Goal: Information Seeking & Learning: Learn about a topic

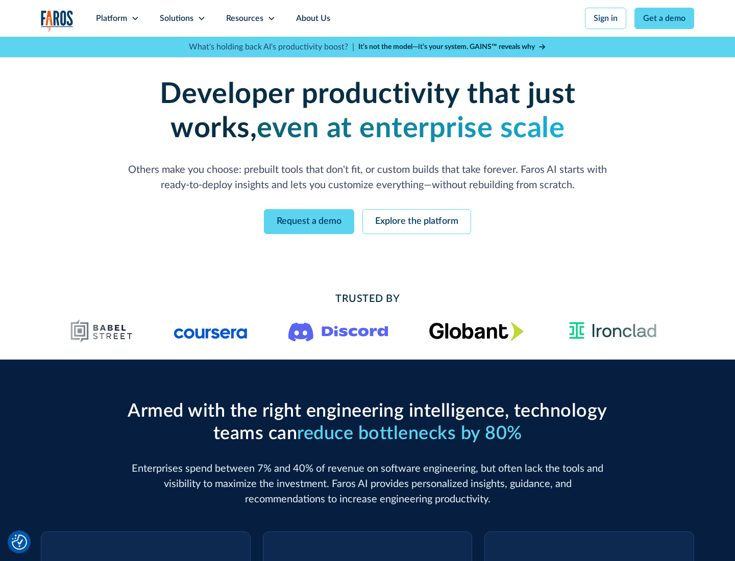
click at [135, 18] on icon at bounding box center [135, 18] width 8 height 8
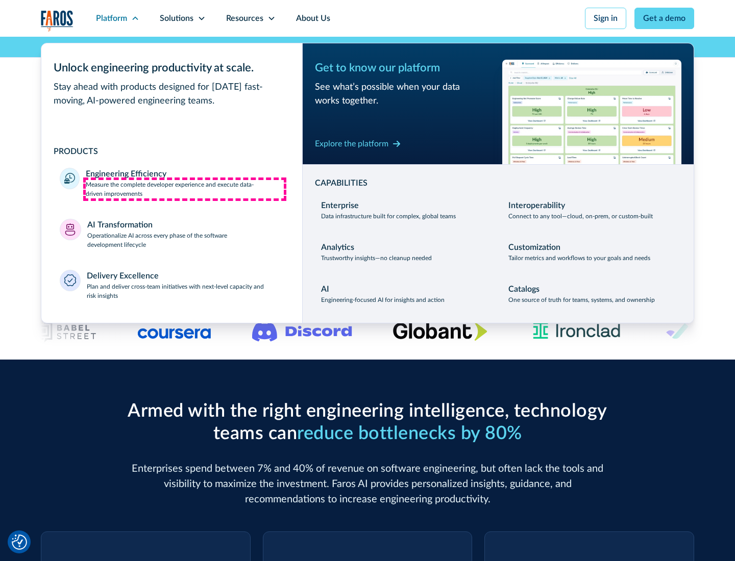
click at [185, 189] on p "Measure the complete developer experience and execute data-driven improvements" at bounding box center [185, 189] width 198 height 18
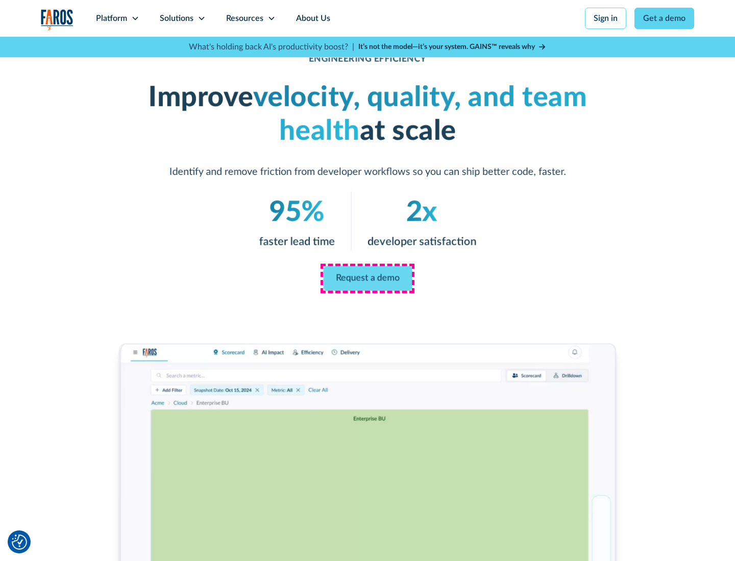
click at [367, 279] on link "Request a demo" at bounding box center [367, 278] width 89 height 24
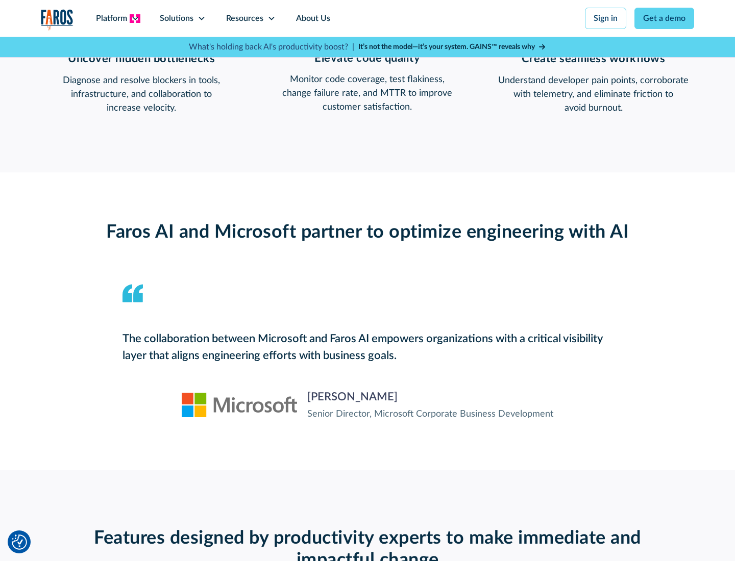
click at [135, 18] on icon at bounding box center [135, 18] width 8 height 8
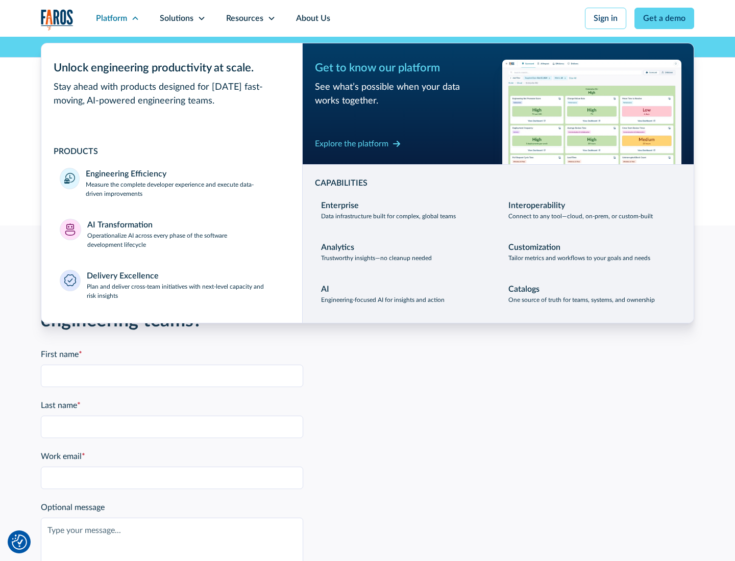
scroll to position [2238, 0]
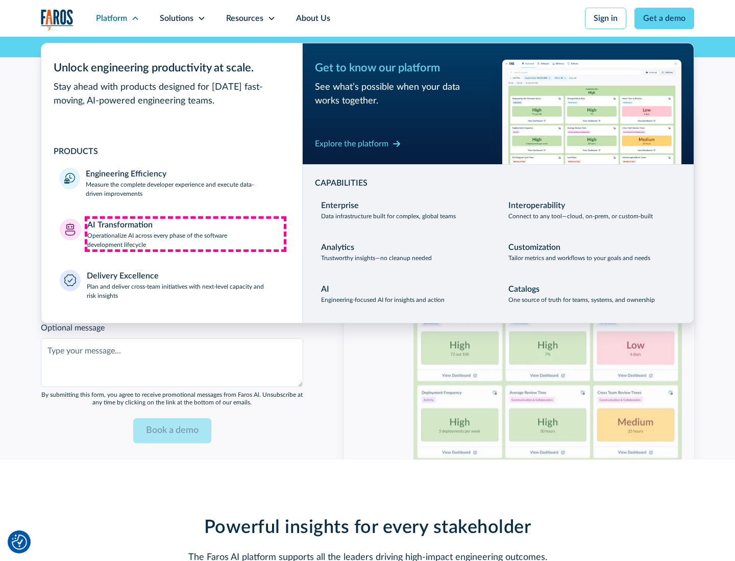
click at [185, 234] on p "Operationalize AI across every phase of the software development lifecycle" at bounding box center [185, 240] width 197 height 18
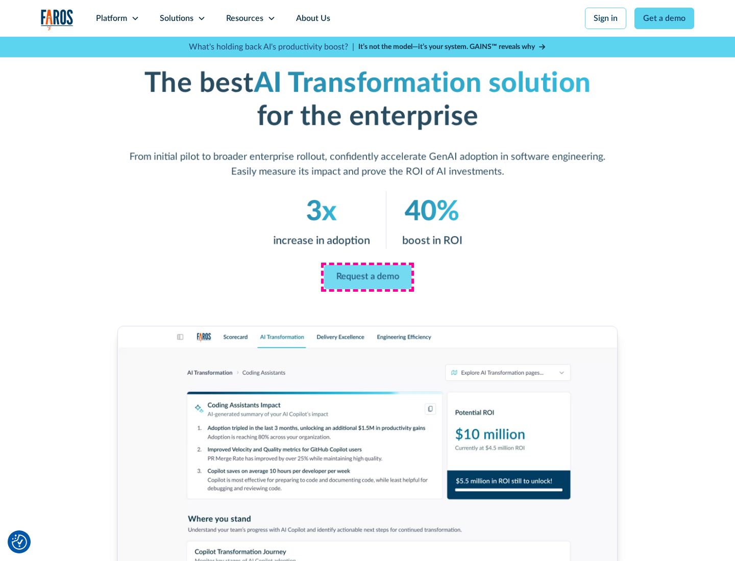
click at [367, 277] on link "Request a demo" at bounding box center [367, 277] width 88 height 24
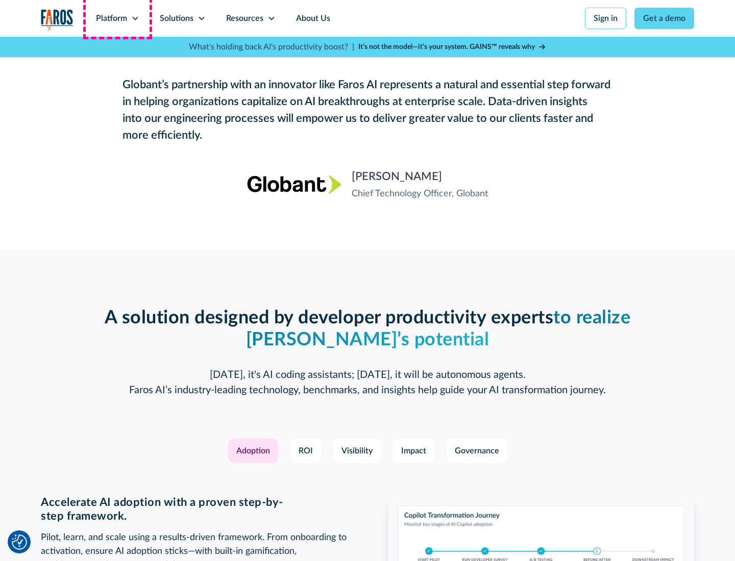
click at [117, 18] on div "Platform" at bounding box center [111, 18] width 31 height 12
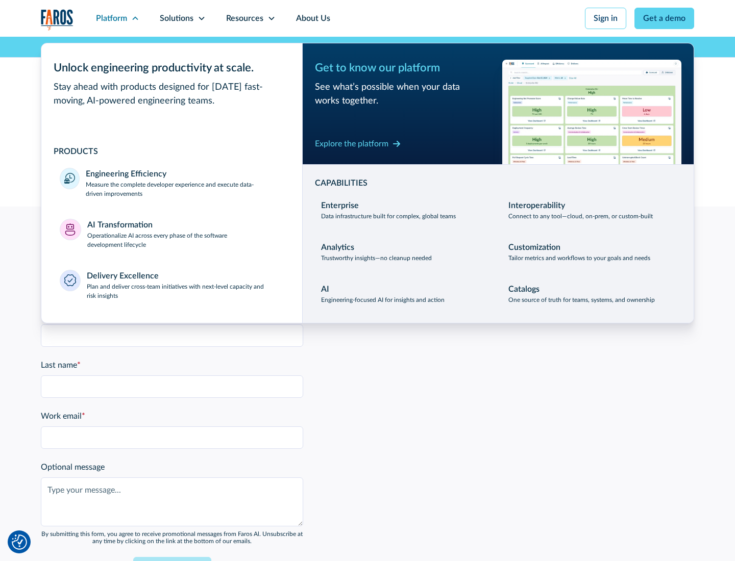
scroll to position [2484, 0]
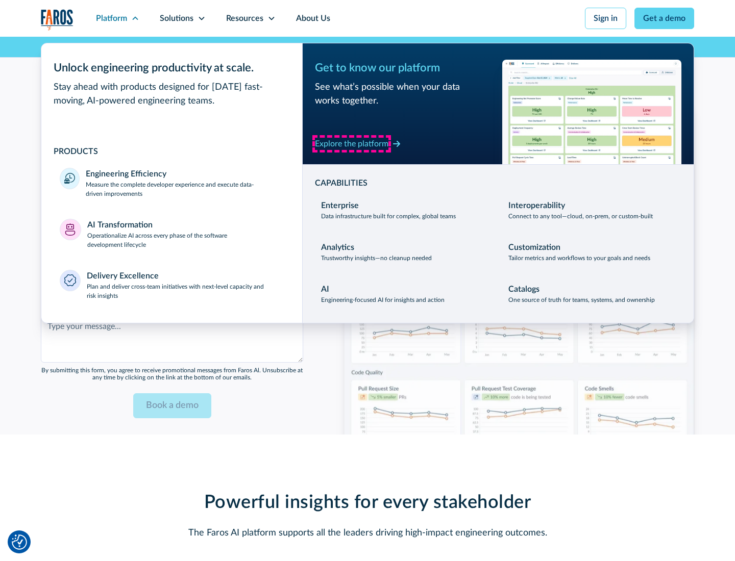
click at [352, 143] on div "Explore the platform" at bounding box center [351, 144] width 73 height 12
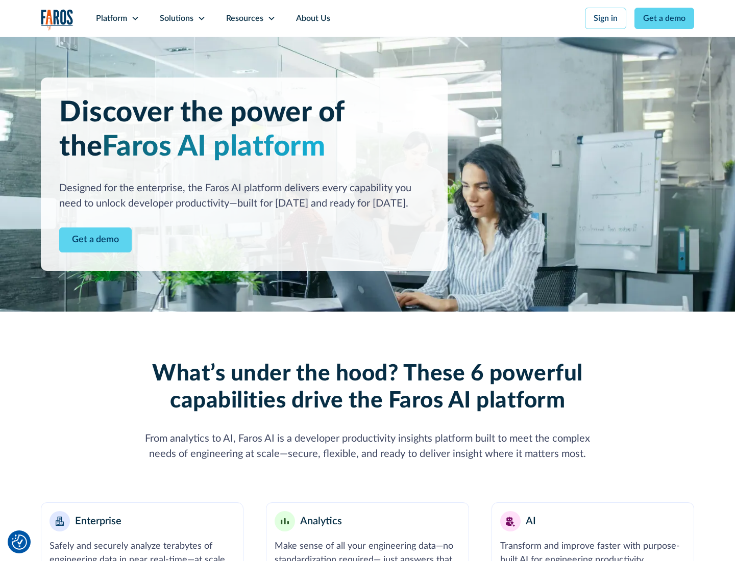
click at [95, 240] on link "Get a demo" at bounding box center [95, 240] width 72 height 25
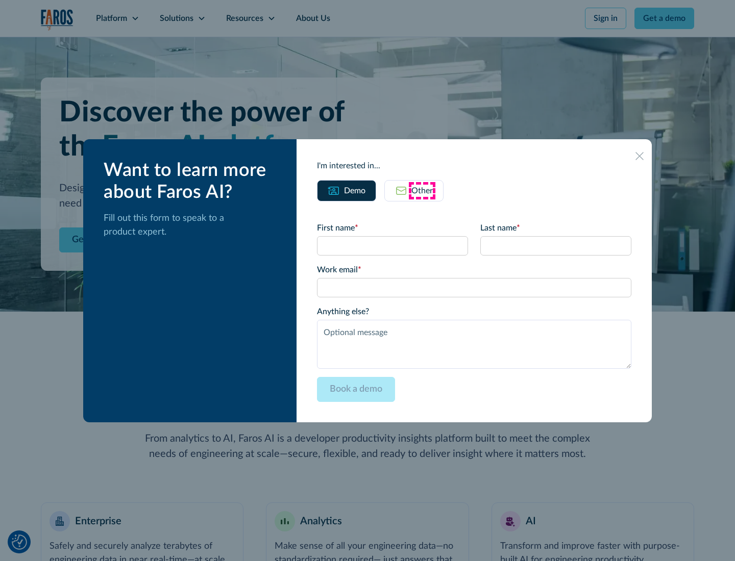
click at [422, 190] on div "Other" at bounding box center [421, 191] width 21 height 12
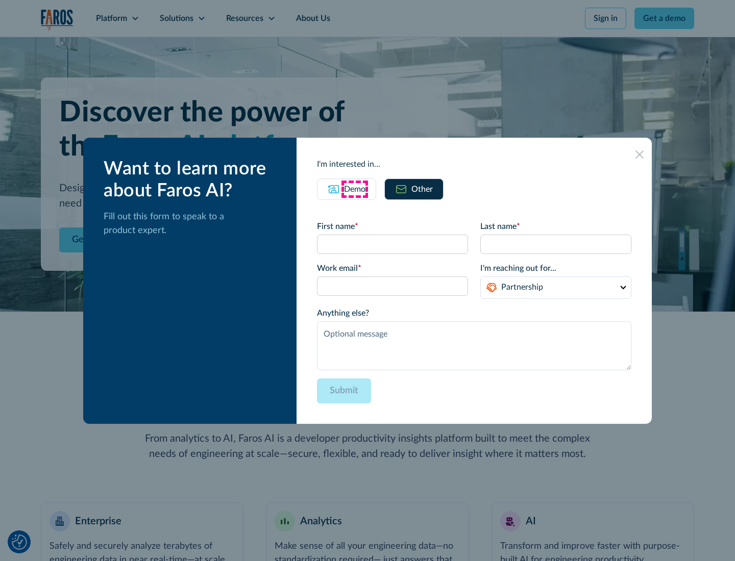
click at [355, 189] on div "Demo" at bounding box center [354, 189] width 21 height 12
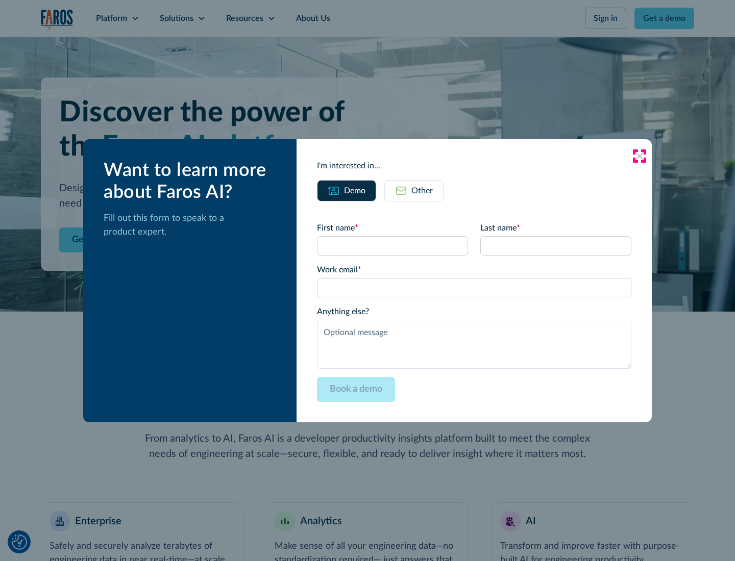
click at [639, 156] on icon at bounding box center [639, 156] width 8 height 8
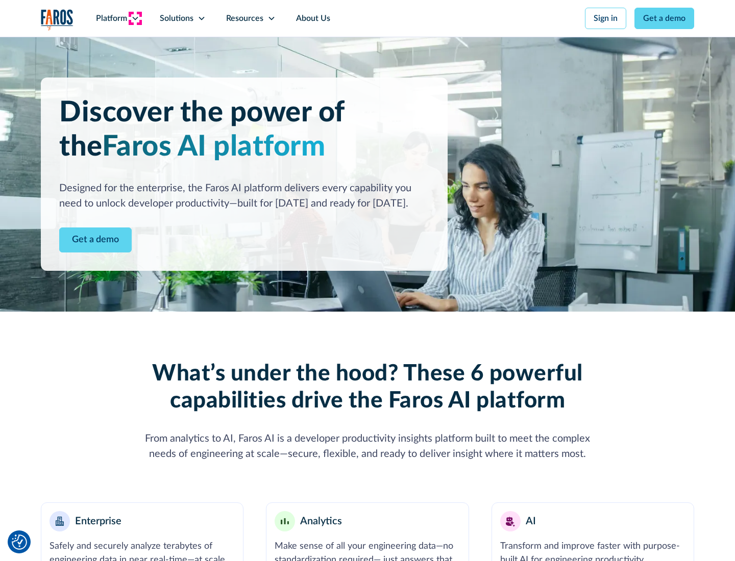
click at [135, 18] on icon at bounding box center [135, 18] width 8 height 8
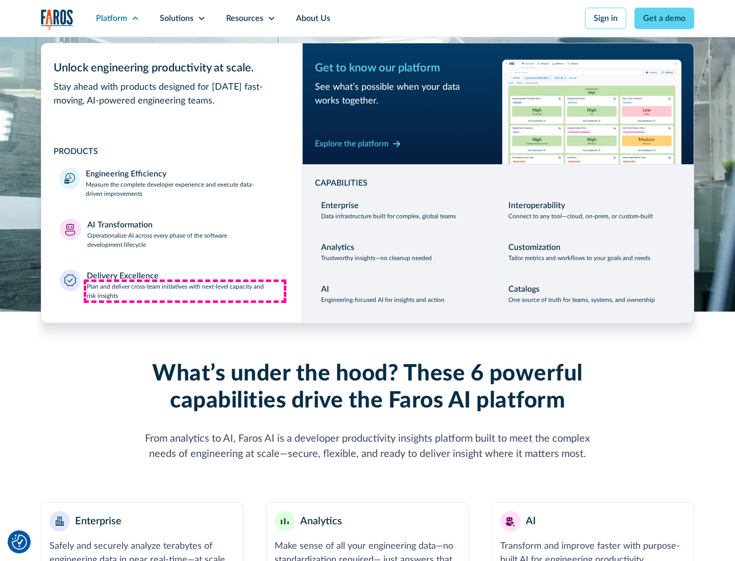
click at [185, 291] on p "Plan and deliver cross-team initiatives with next-level capacity and risk insig…" at bounding box center [185, 291] width 197 height 18
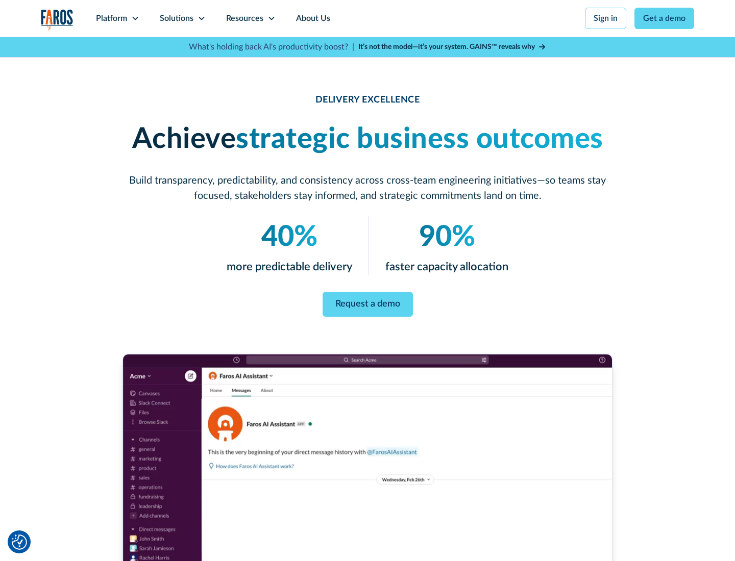
click at [201, 18] on icon at bounding box center [201, 18] width 8 height 8
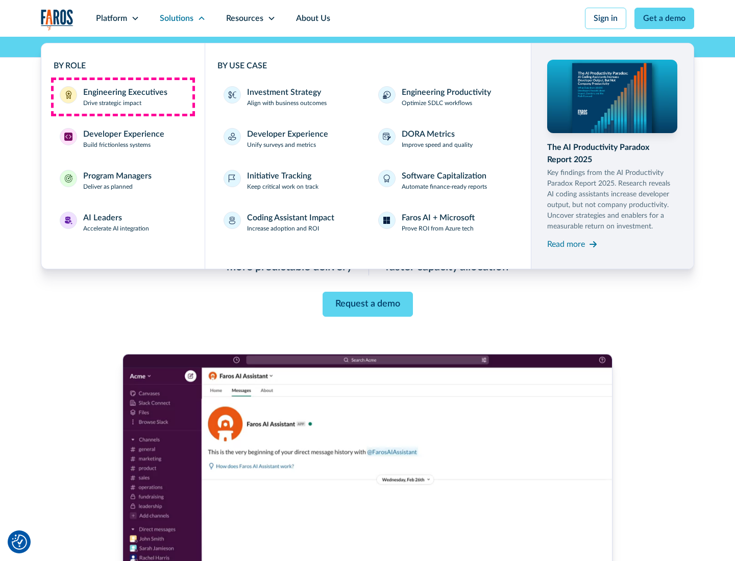
click at [122, 97] on div "Engineering Executives" at bounding box center [125, 92] width 84 height 12
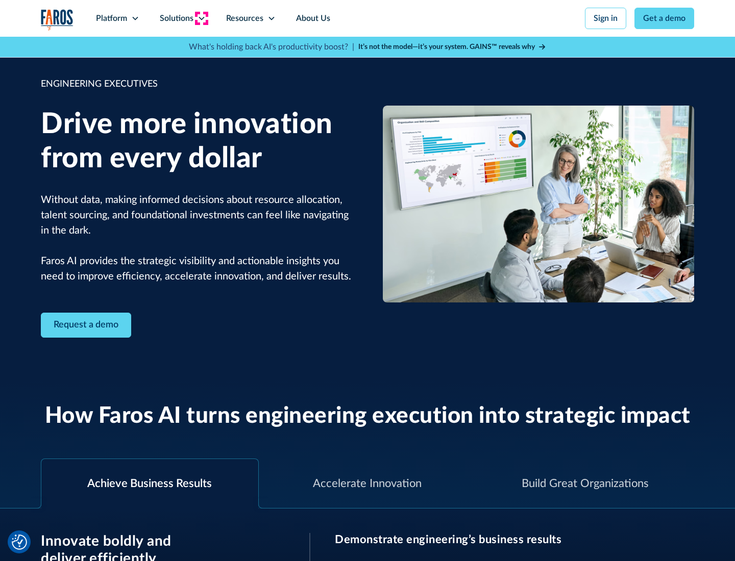
click at [201, 18] on icon at bounding box center [201, 18] width 8 height 8
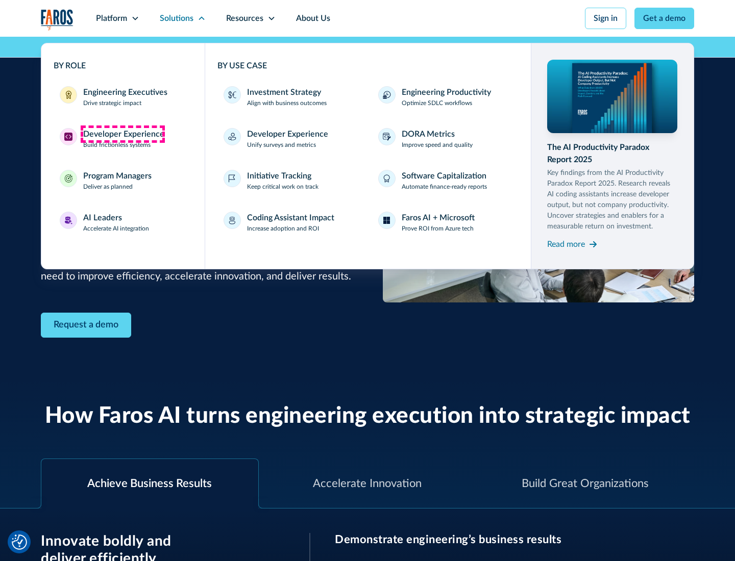
click at [122, 134] on div "Developer Experience" at bounding box center [123, 134] width 81 height 12
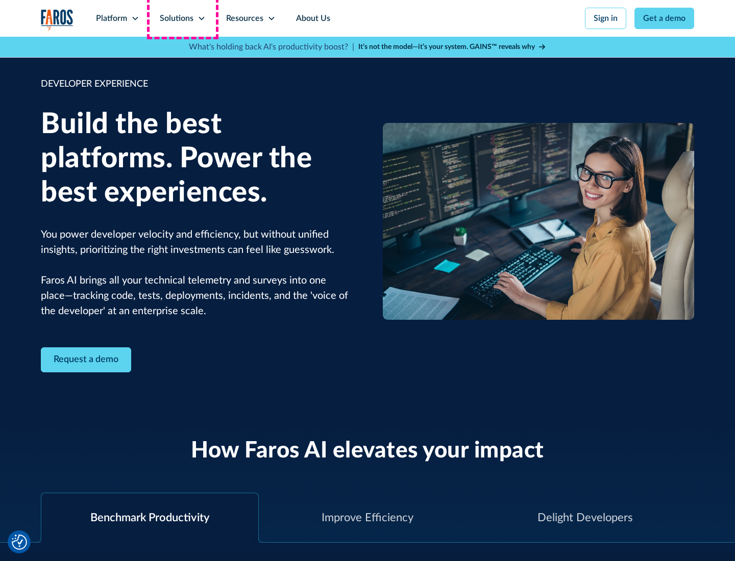
click at [182, 18] on div "Solutions" at bounding box center [177, 18] width 34 height 12
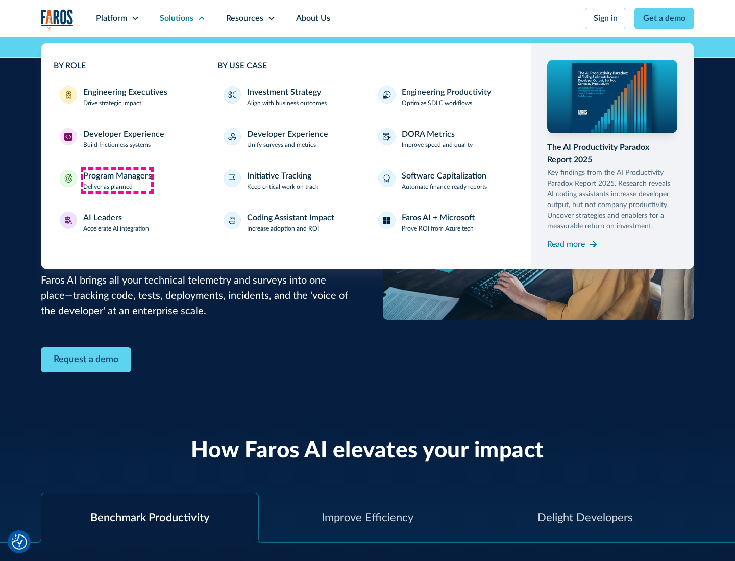
click at [117, 181] on div "Program Managers" at bounding box center [117, 176] width 68 height 12
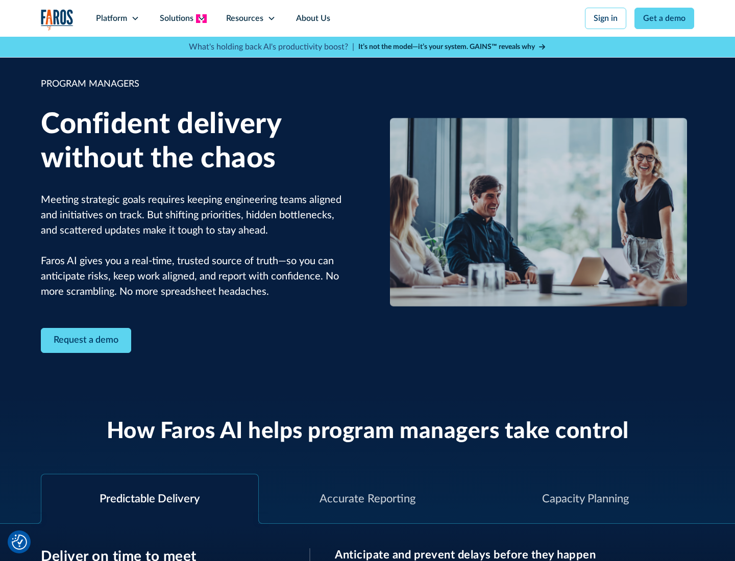
click at [201, 18] on icon at bounding box center [201, 18] width 8 height 8
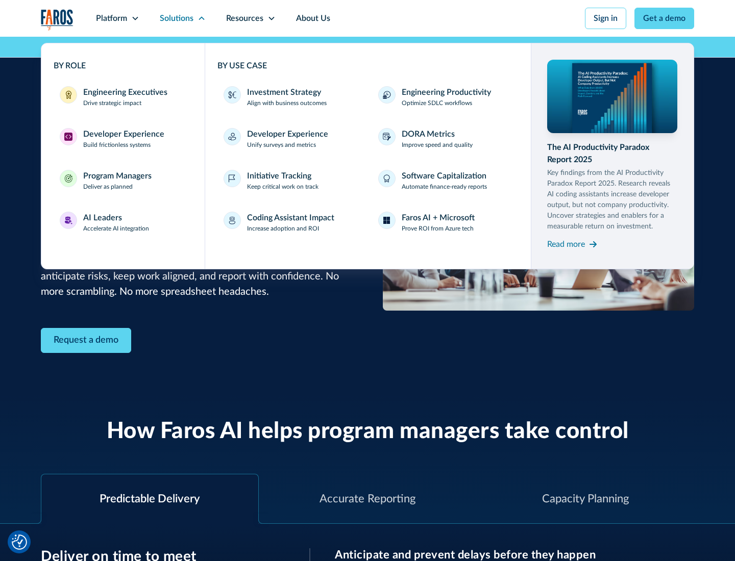
click at [116, 222] on div "AI Leaders" at bounding box center [102, 218] width 39 height 12
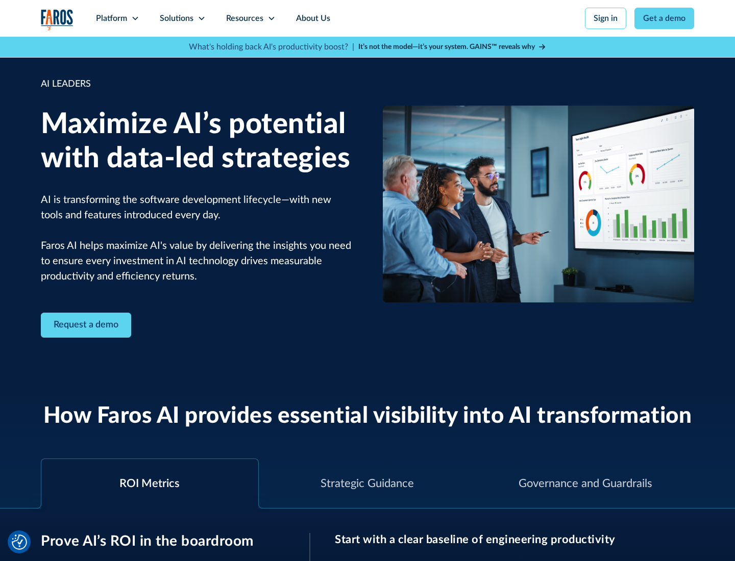
click at [201, 18] on icon at bounding box center [201, 18] width 8 height 8
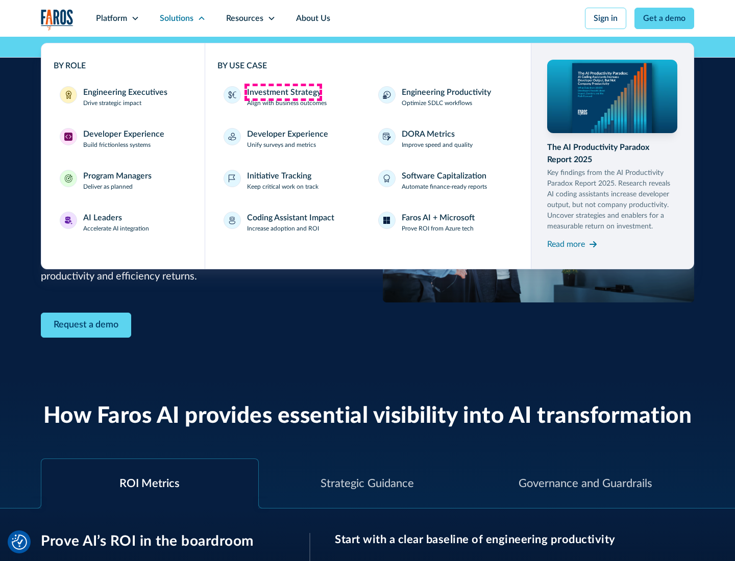
click at [283, 92] on div "Investment Strategy" at bounding box center [284, 92] width 74 height 12
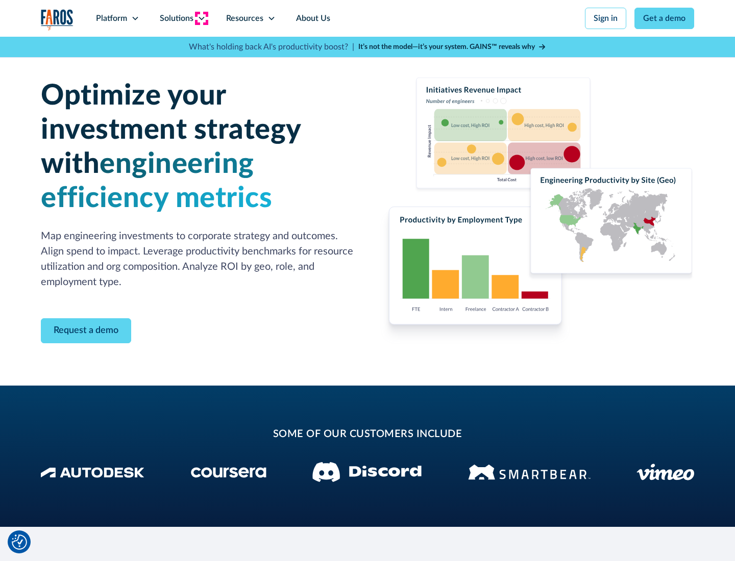
click at [201, 18] on icon at bounding box center [201, 18] width 8 height 8
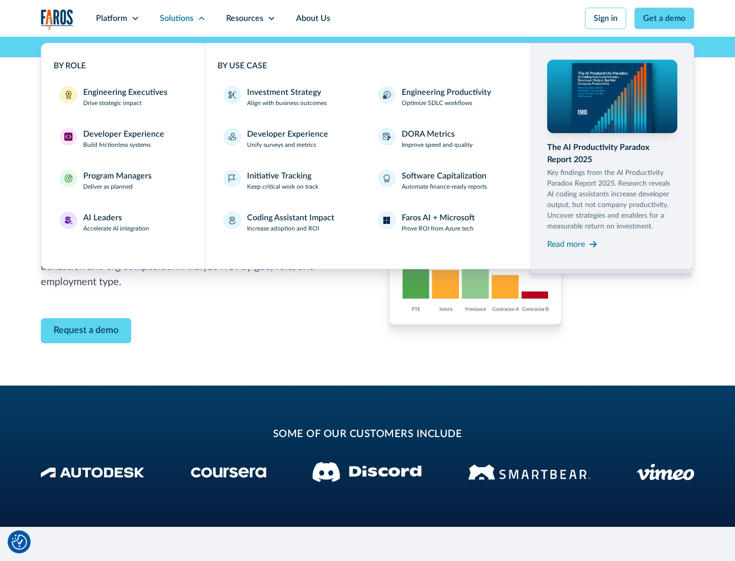
click at [437, 229] on p "Prove ROI from Azure tech" at bounding box center [438, 228] width 72 height 9
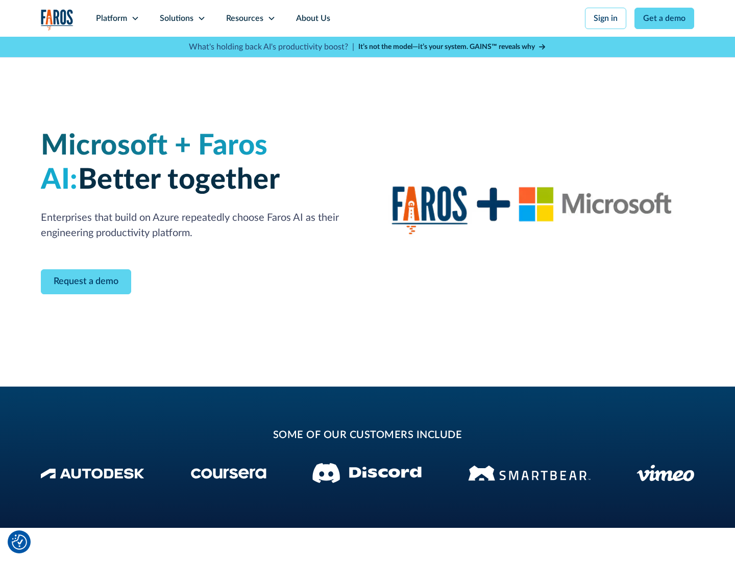
click at [201, 18] on icon at bounding box center [201, 18] width 8 height 8
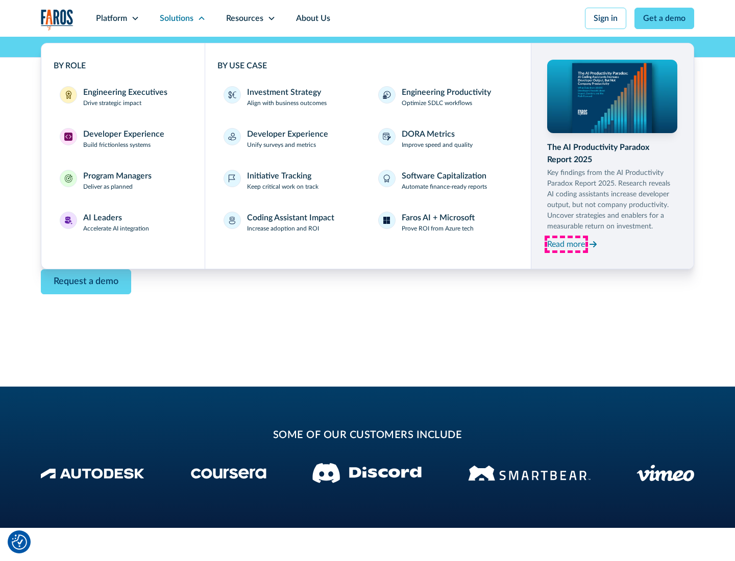
click at [566, 244] on div "Read more" at bounding box center [566, 244] width 38 height 12
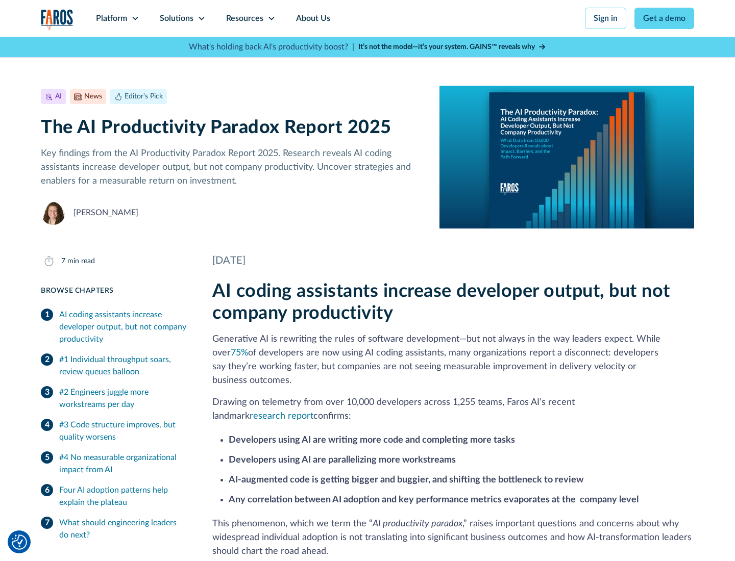
click at [270, 18] on icon at bounding box center [271, 18] width 8 height 8
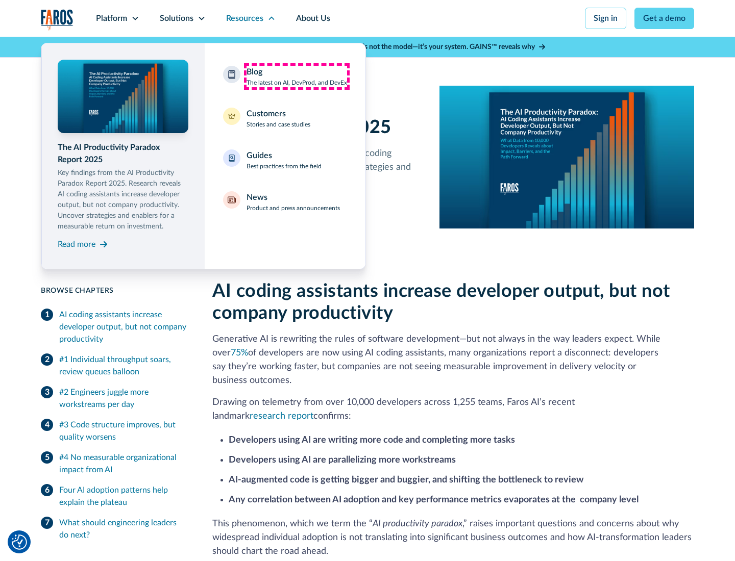
click at [296, 77] on div "Blog The latest on AI, DevProd, and DevEx" at bounding box center [296, 76] width 101 height 21
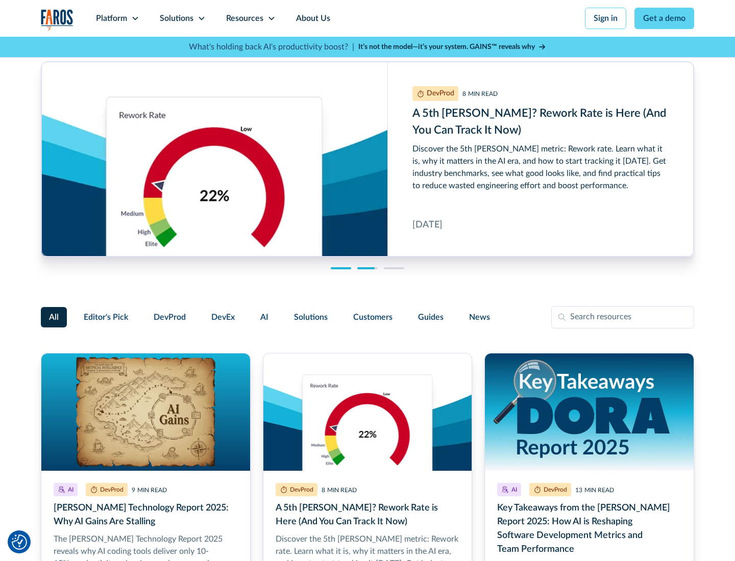
click at [664, 18] on link "Get a demo" at bounding box center [664, 18] width 60 height 21
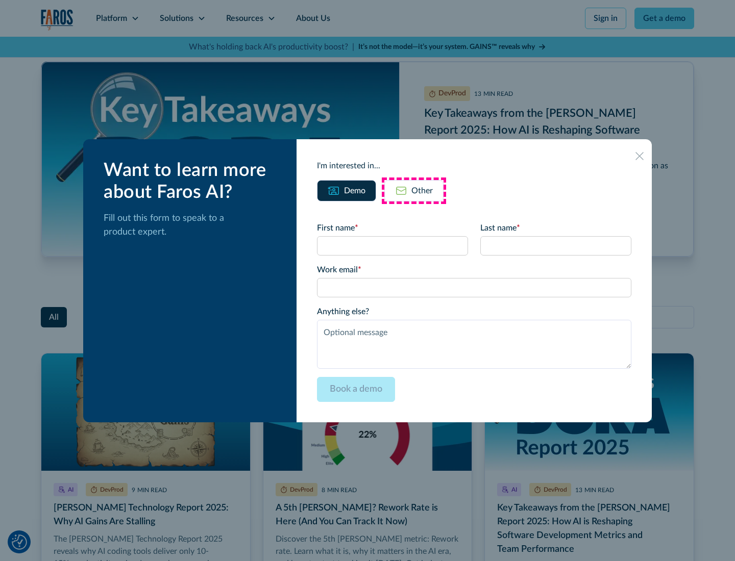
click at [414, 190] on div "Other" at bounding box center [421, 191] width 21 height 12
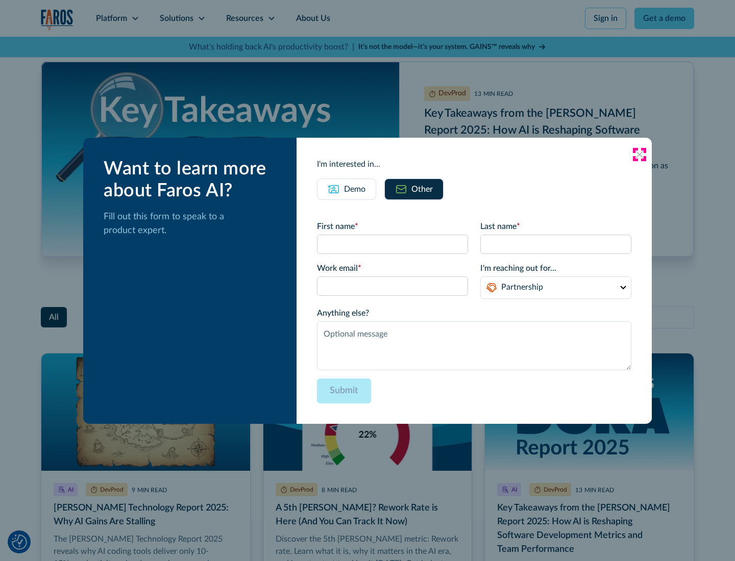
click at [639, 154] on icon at bounding box center [639, 155] width 8 height 8
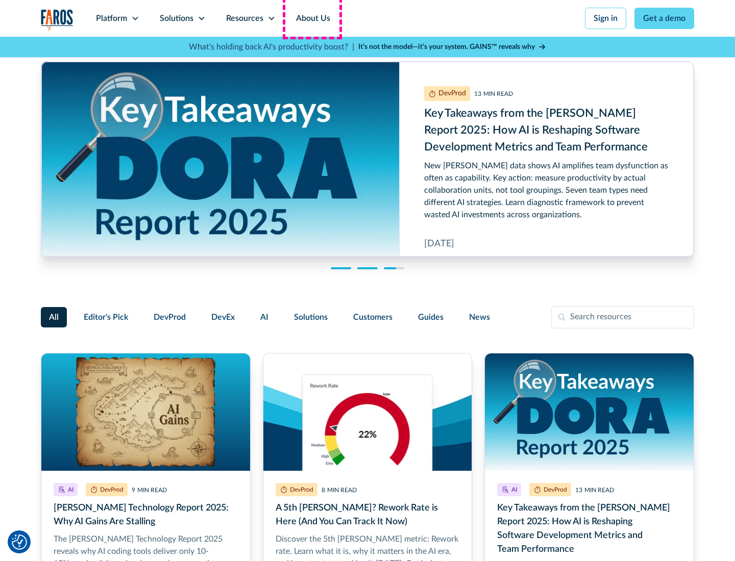
click at [312, 18] on link "About Us" at bounding box center [313, 18] width 55 height 37
